Goal: Navigation & Orientation: Find specific page/section

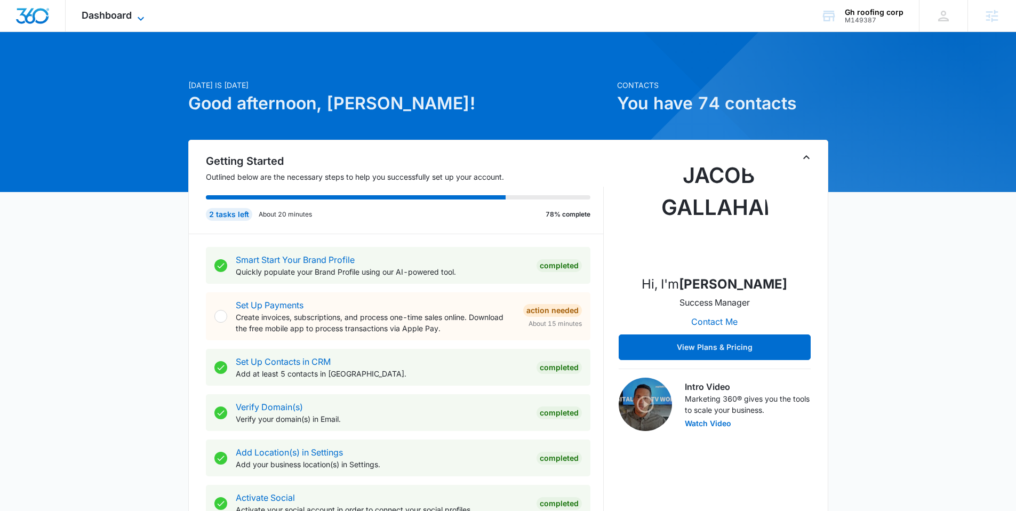
click at [98, 10] on span "Dashboard" at bounding box center [107, 15] width 50 height 11
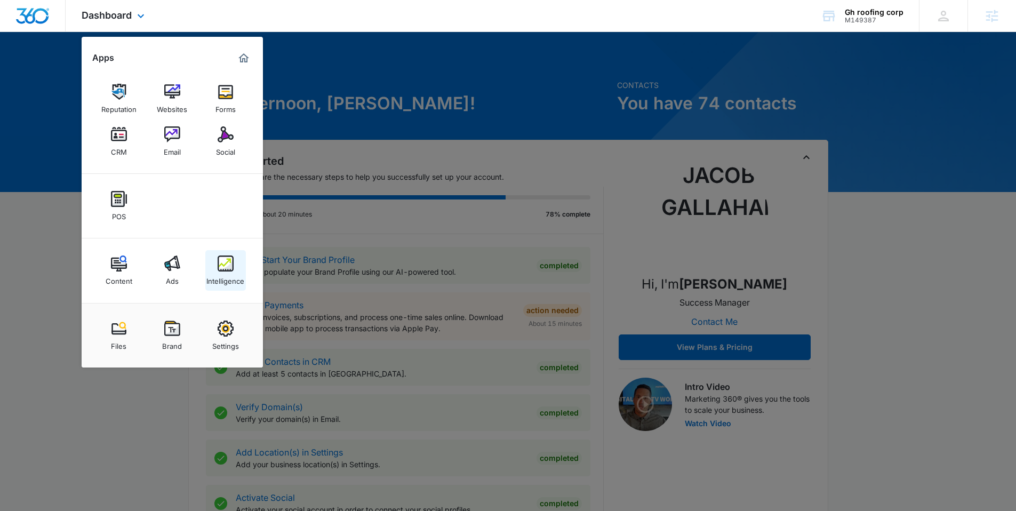
click at [225, 268] on img at bounding box center [226, 263] width 16 height 16
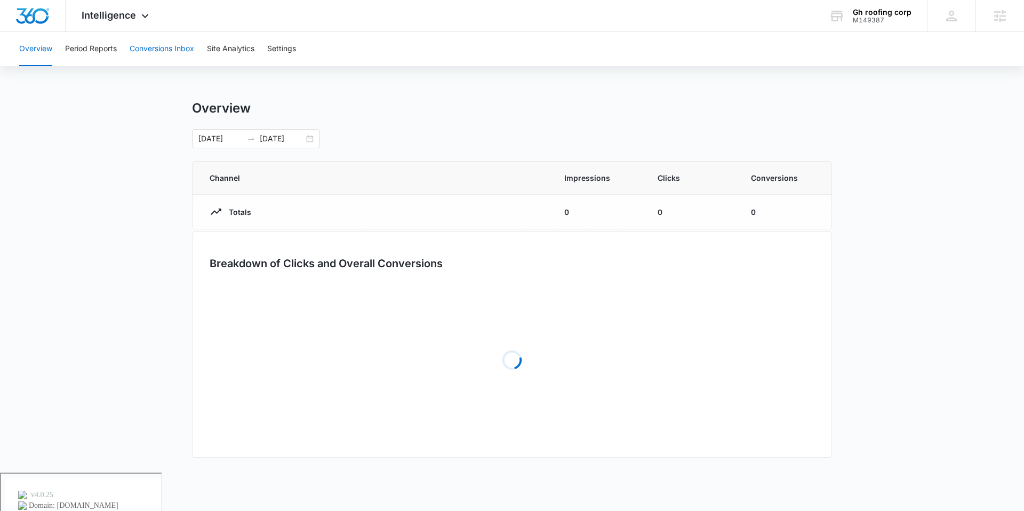
click at [168, 53] on button "Conversions Inbox" at bounding box center [162, 49] width 65 height 34
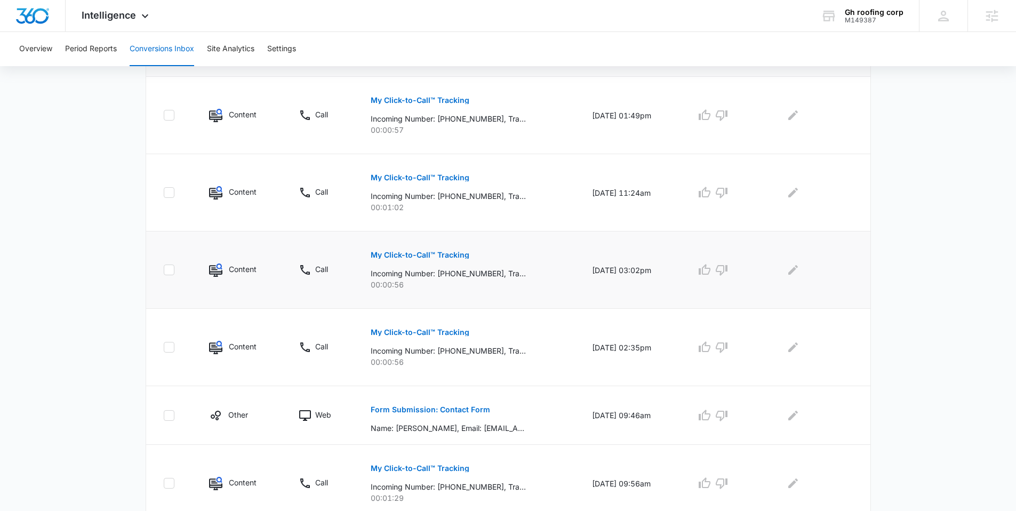
scroll to position [210, 0]
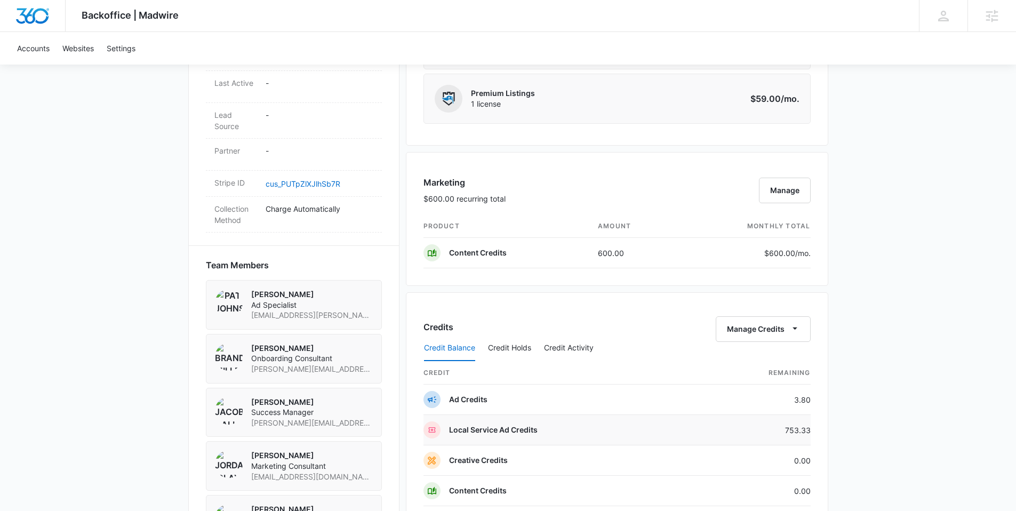
scroll to position [832, 0]
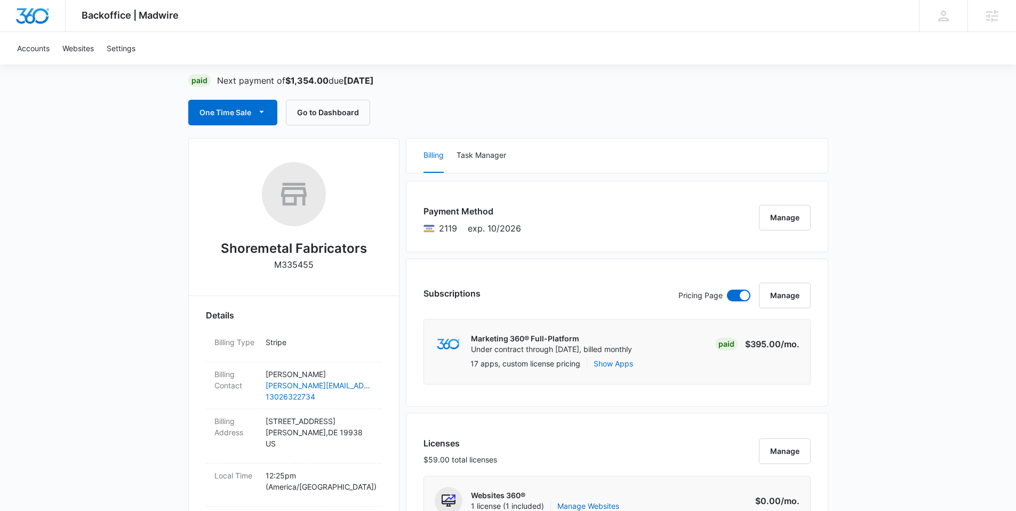
scroll to position [629, 0]
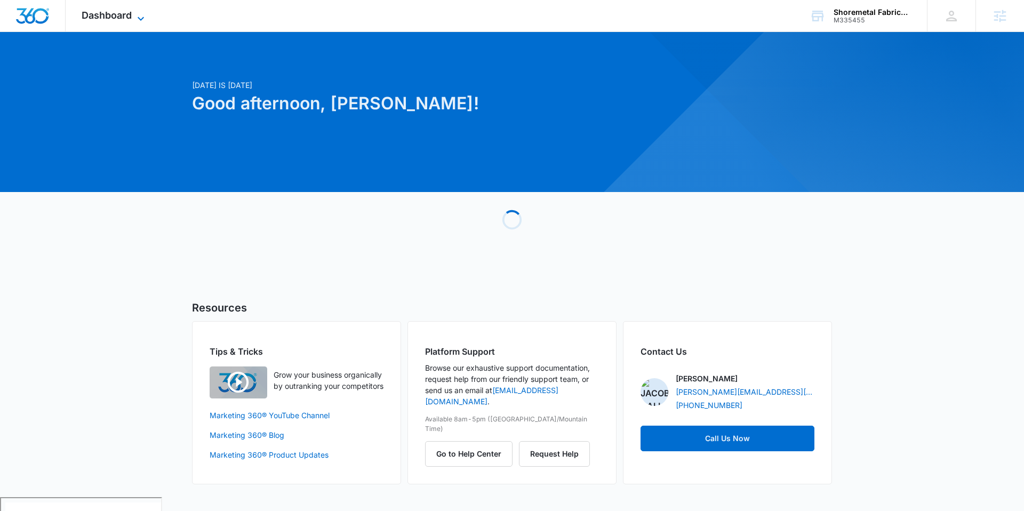
click at [97, 14] on span "Dashboard" at bounding box center [107, 15] width 50 height 11
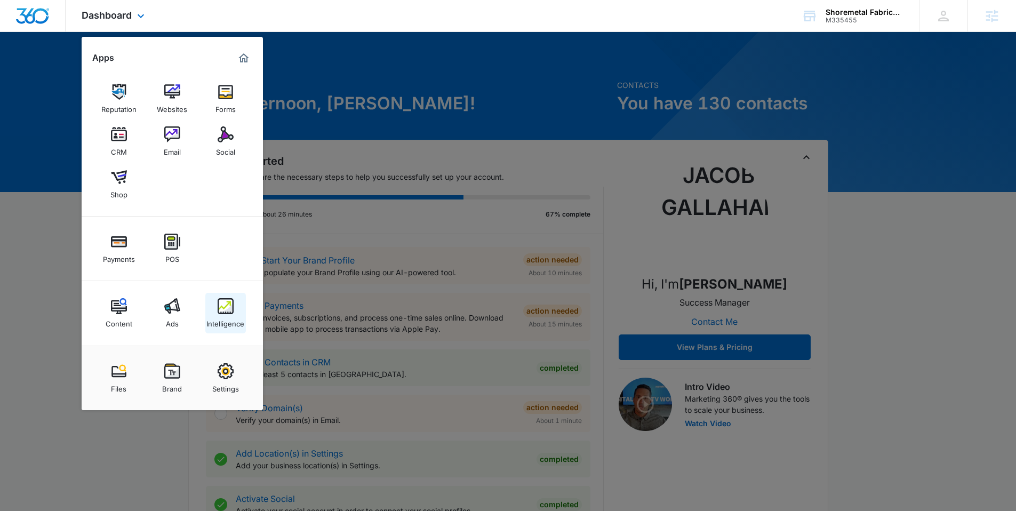
click at [234, 300] on link "Intelligence" at bounding box center [225, 313] width 41 height 41
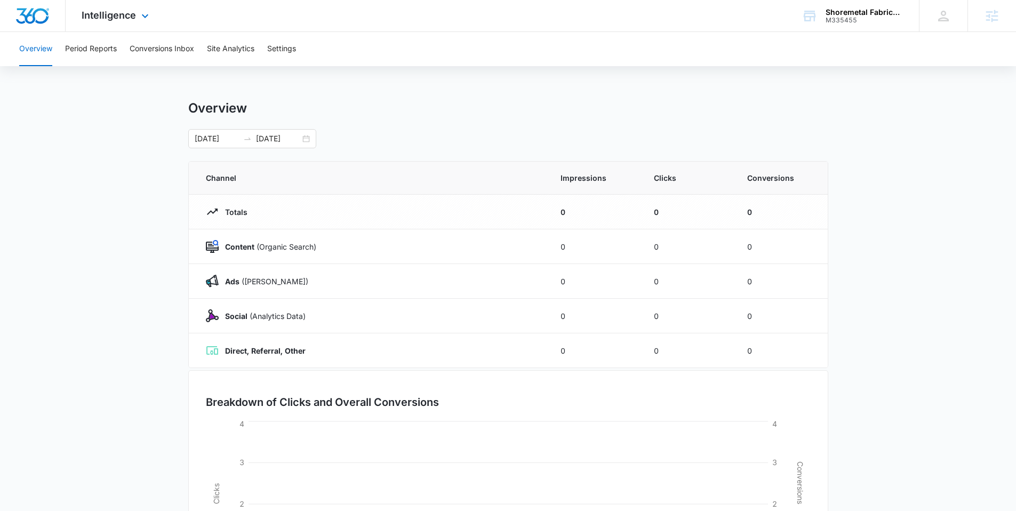
click at [123, 25] on div "Intelligence Apps Reputation Websites Forms CRM Email Social Shop Payments POS …" at bounding box center [117, 15] width 102 height 31
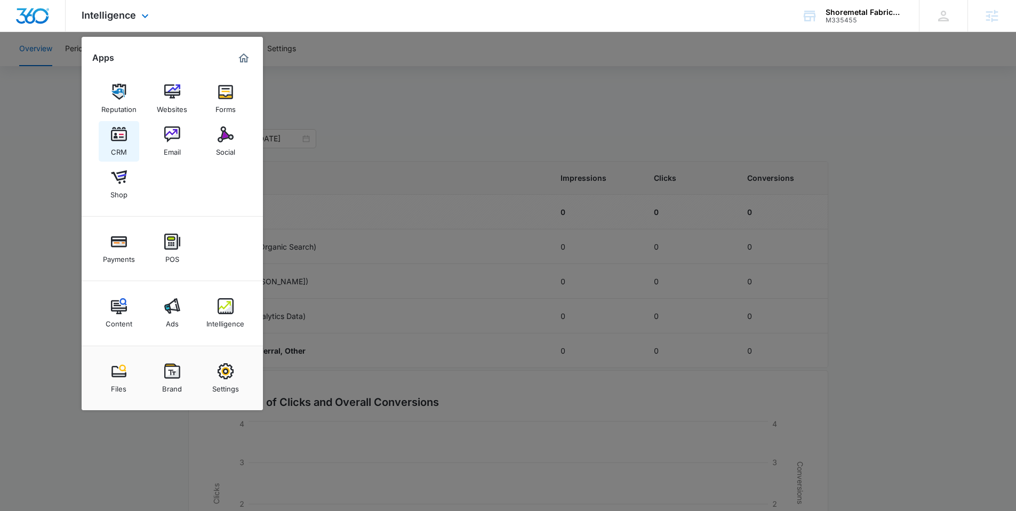
click at [125, 140] on img at bounding box center [119, 134] width 16 height 16
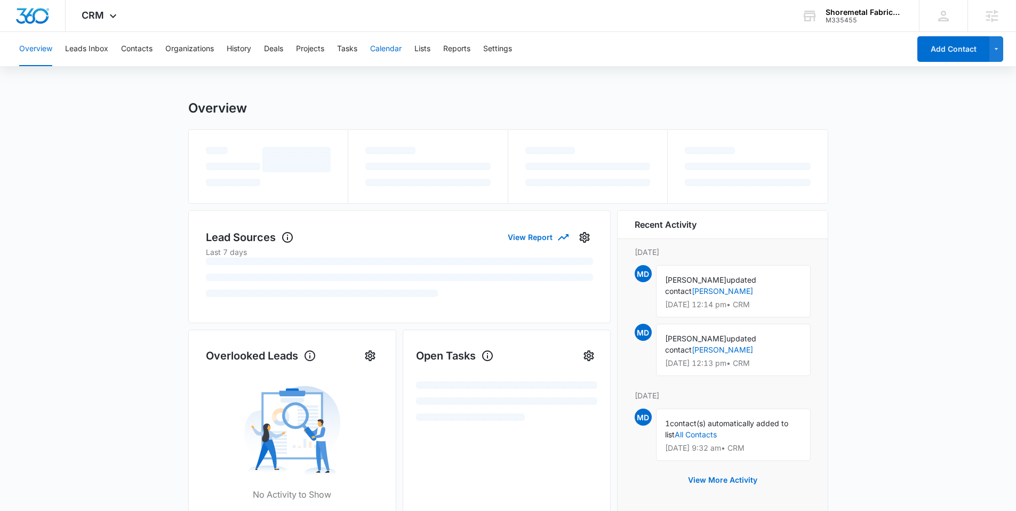
click at [383, 51] on button "Calendar" at bounding box center [385, 49] width 31 height 34
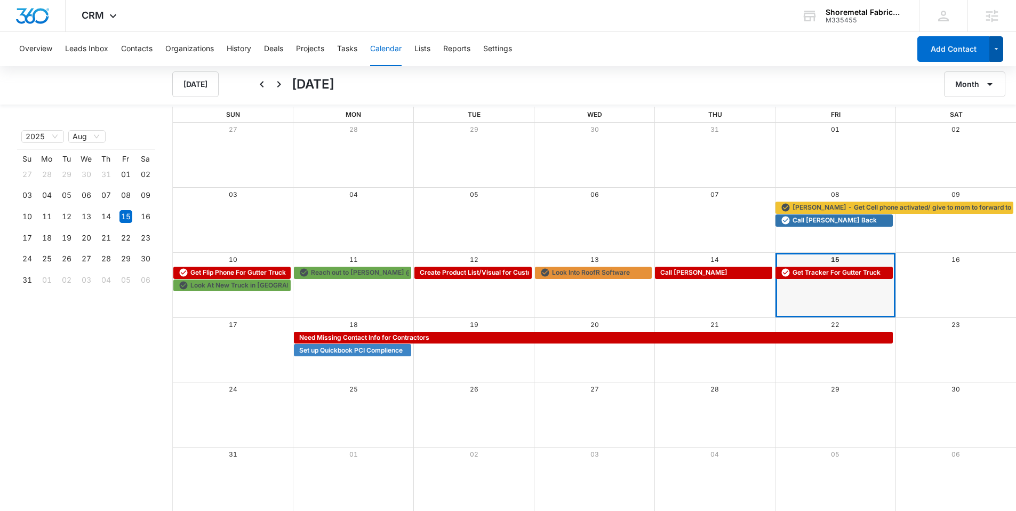
click at [994, 53] on icon "button" at bounding box center [996, 49] width 9 height 13
click at [801, 85] on div "Month" at bounding box center [890, 84] width 252 height 26
